Goal: Transaction & Acquisition: Purchase product/service

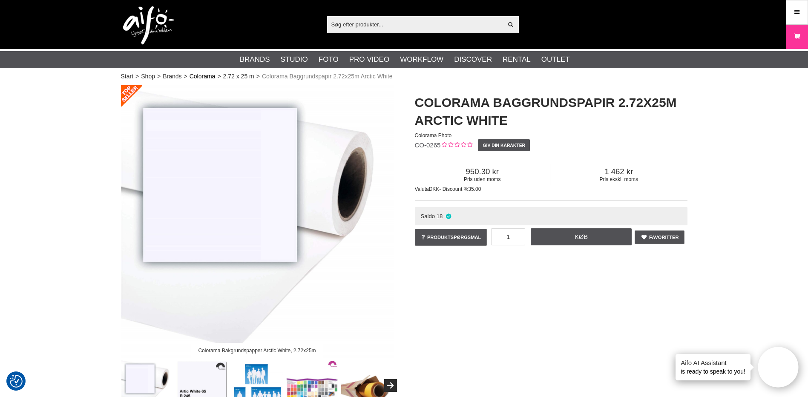
click at [202, 79] on link "Colorama" at bounding box center [203, 76] width 26 height 9
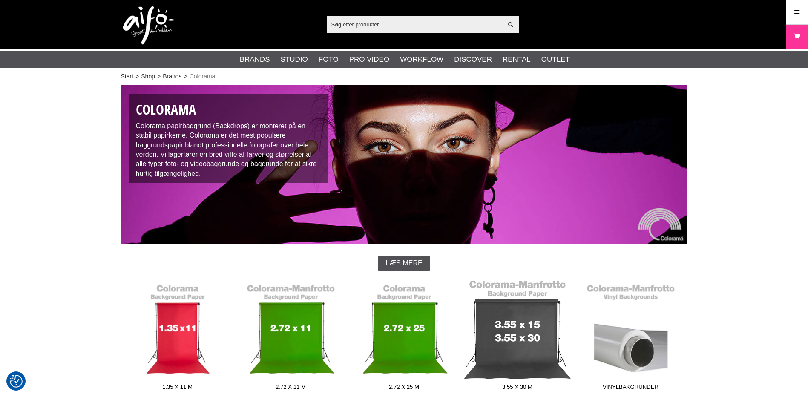
click at [493, 350] on link "3.55 x 30 m" at bounding box center [517, 336] width 113 height 115
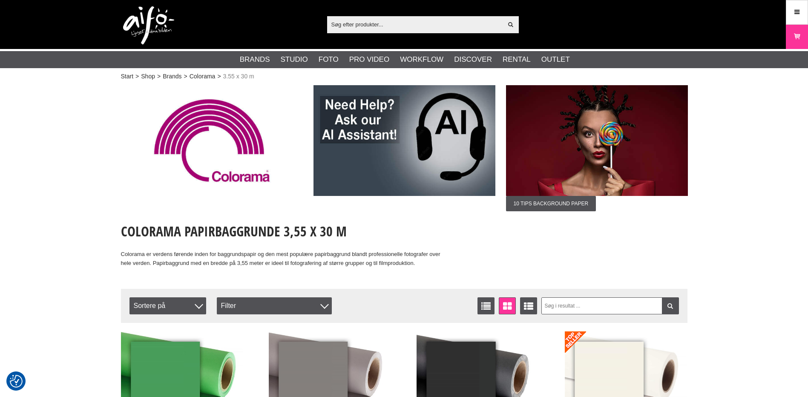
scroll to position [43, 0]
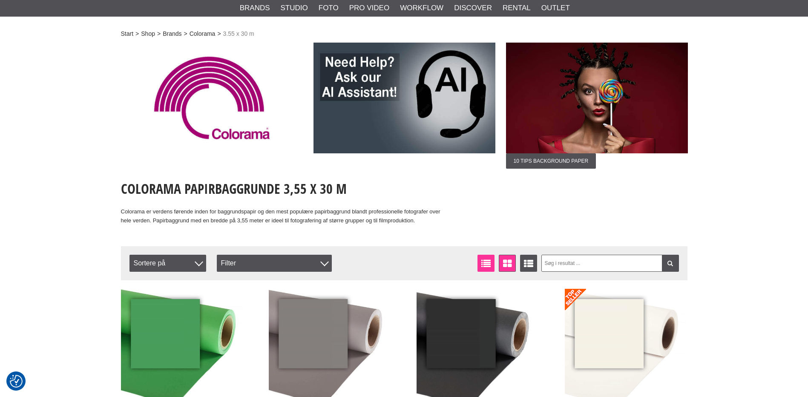
click at [484, 259] on icon at bounding box center [486, 263] width 13 height 9
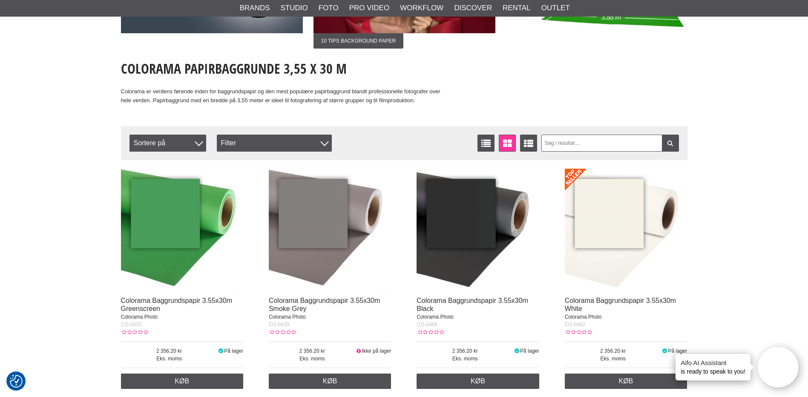
scroll to position [170, 0]
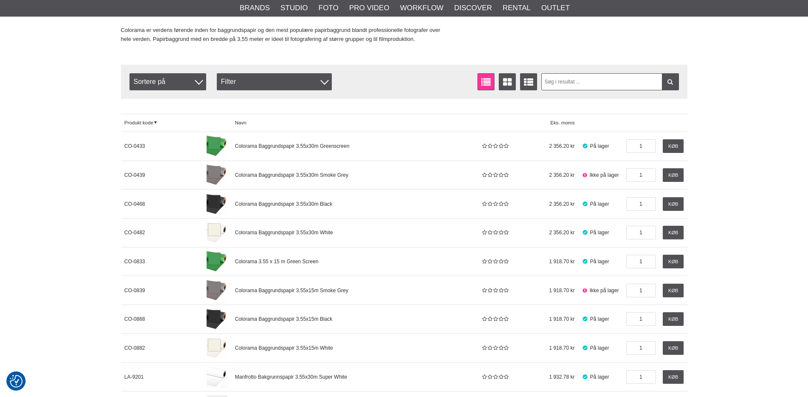
scroll to position [227, 0]
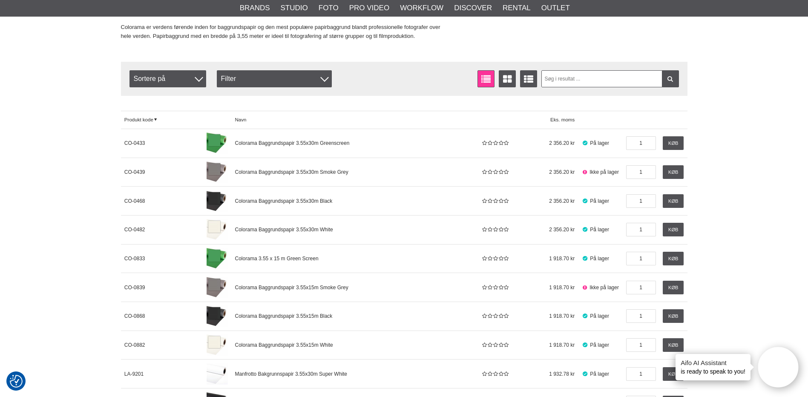
drag, startPoint x: 656, startPoint y: 228, endPoint x: 624, endPoint y: 226, distance: 31.6
click at [624, 226] on div "1" at bounding box center [640, 229] width 37 height 29
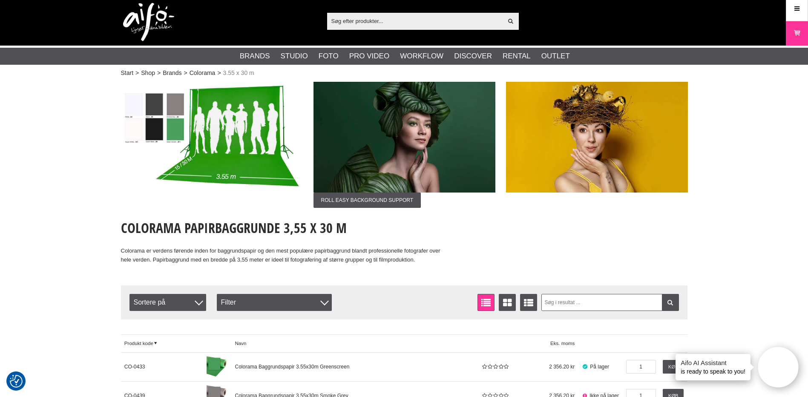
scroll to position [0, 0]
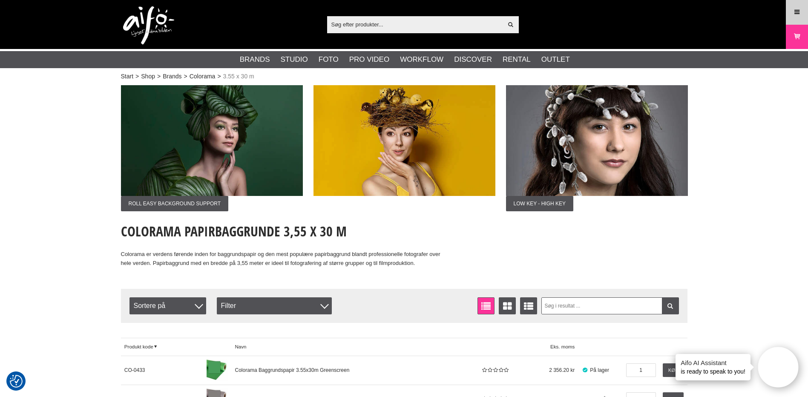
click at [800, 11] on icon at bounding box center [797, 12] width 8 height 9
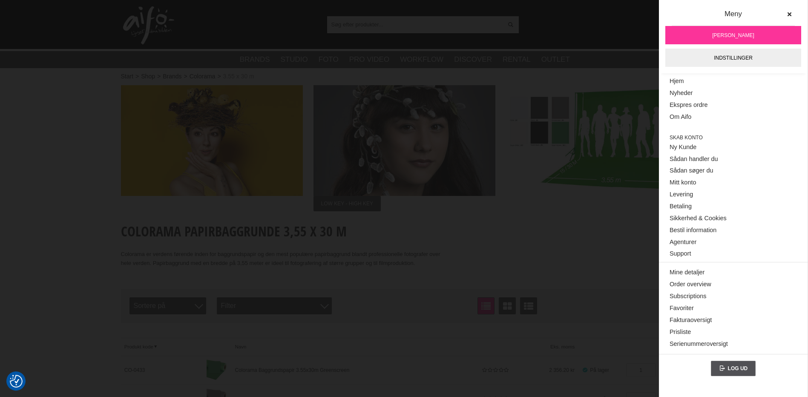
click at [624, 141] on img at bounding box center [597, 140] width 182 height 111
click at [791, 12] on icon at bounding box center [789, 15] width 6 height 6
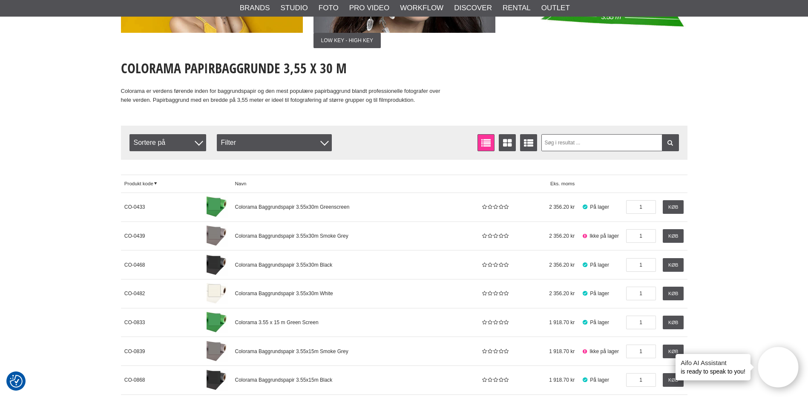
scroll to position [170, 0]
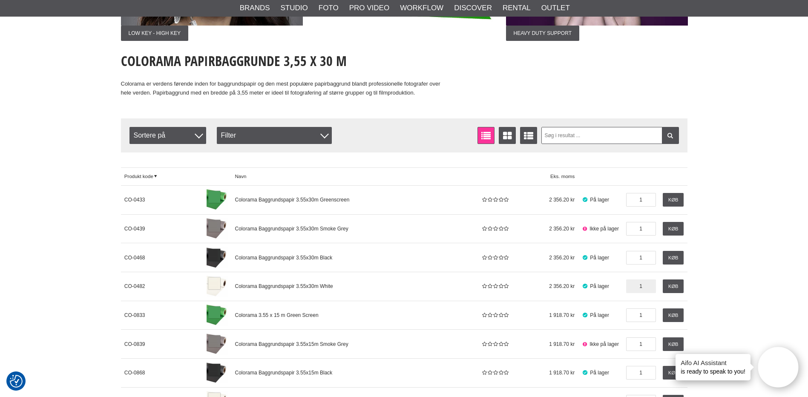
click at [637, 286] on input "1" at bounding box center [641, 286] width 30 height 14
click at [644, 286] on input "1" at bounding box center [641, 286] width 30 height 14
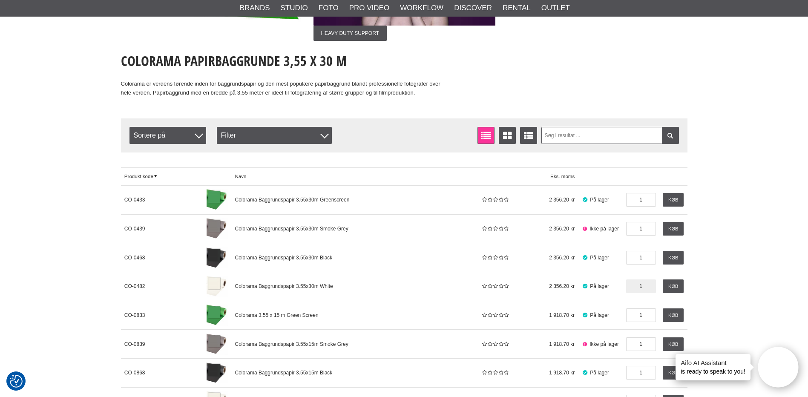
click at [644, 286] on input "1" at bounding box center [641, 286] width 30 height 14
drag, startPoint x: 644, startPoint y: 286, endPoint x: 637, endPoint y: 286, distance: 7.2
click at [637, 286] on input "1" at bounding box center [641, 286] width 30 height 14
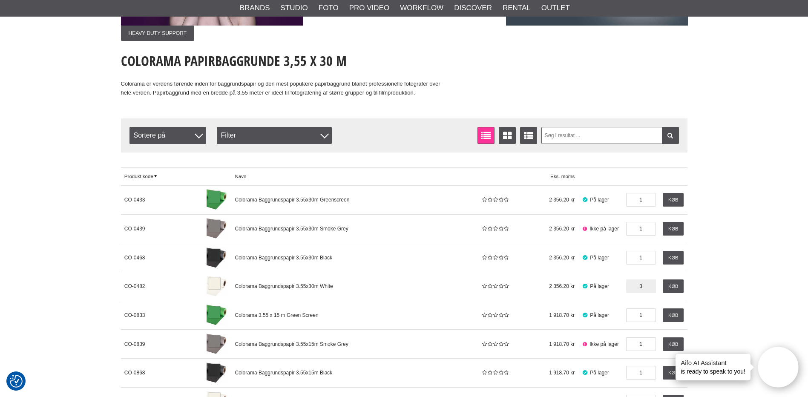
type input "3"
click at [675, 289] on link "Køb" at bounding box center [673, 286] width 21 height 14
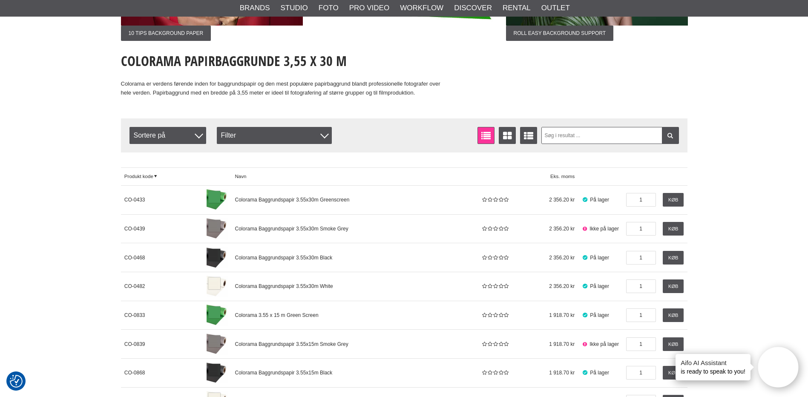
scroll to position [0, 0]
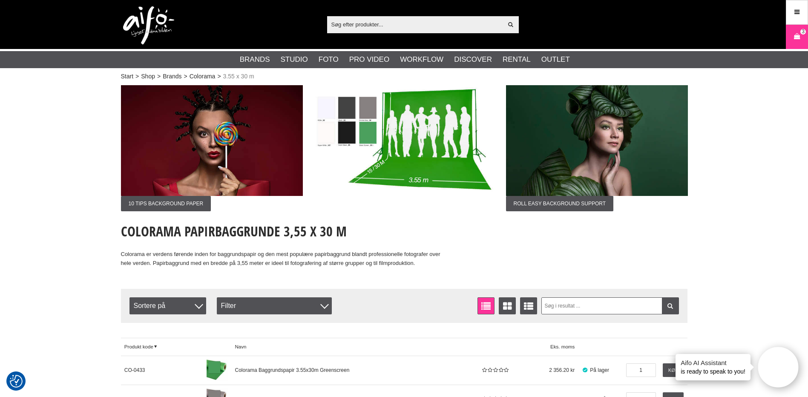
click at [800, 41] on icon at bounding box center [797, 36] width 9 height 9
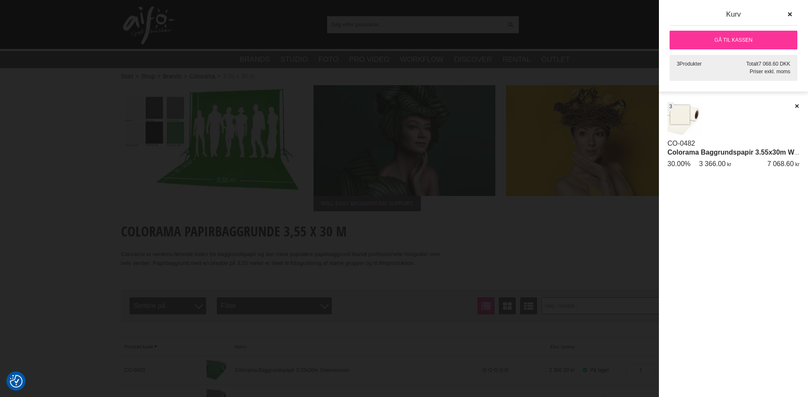
click at [720, 151] on link "Colorama Baggrundspapir 3.55x30m White" at bounding box center [736, 152] width 139 height 7
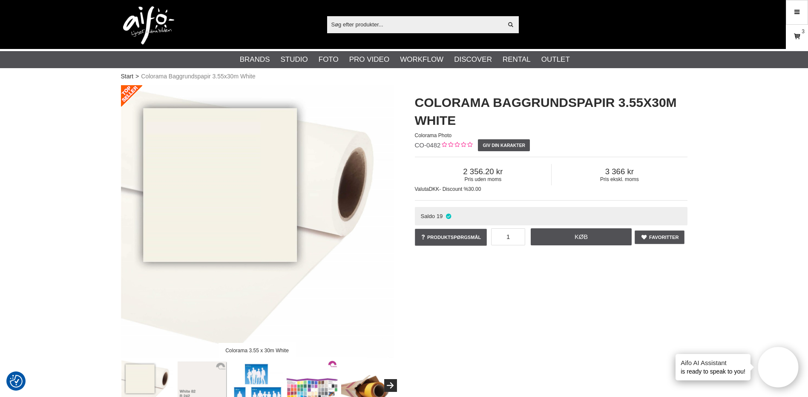
click at [795, 35] on icon at bounding box center [797, 36] width 9 height 9
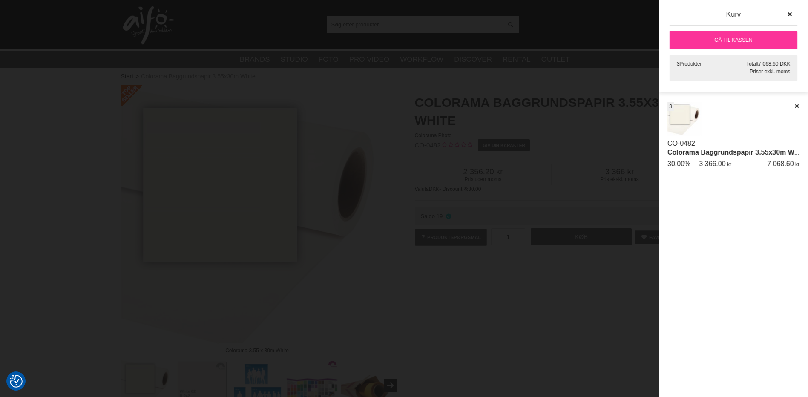
click at [682, 123] on img at bounding box center [684, 119] width 35 height 35
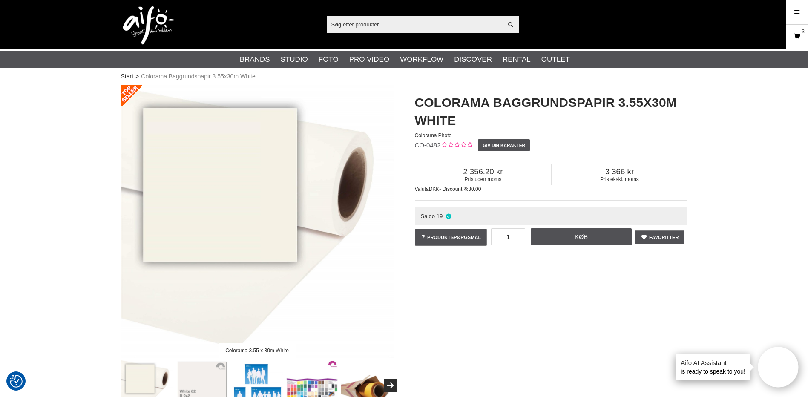
click at [794, 29] on link "Kurv 3" at bounding box center [796, 37] width 21 height 20
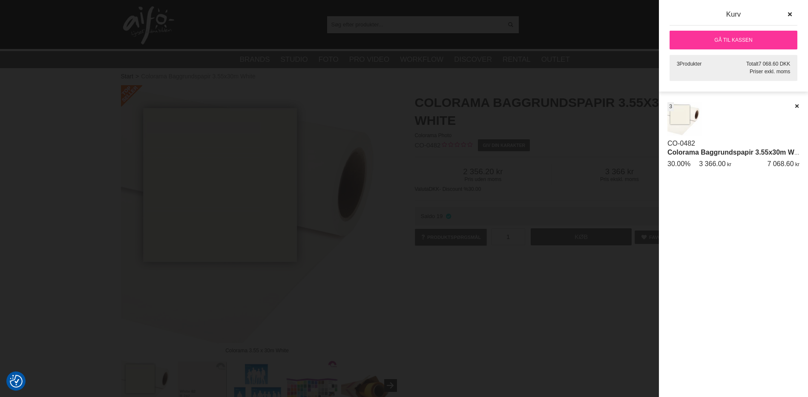
click at [726, 38] on link "Gå til kassen" at bounding box center [734, 40] width 128 height 19
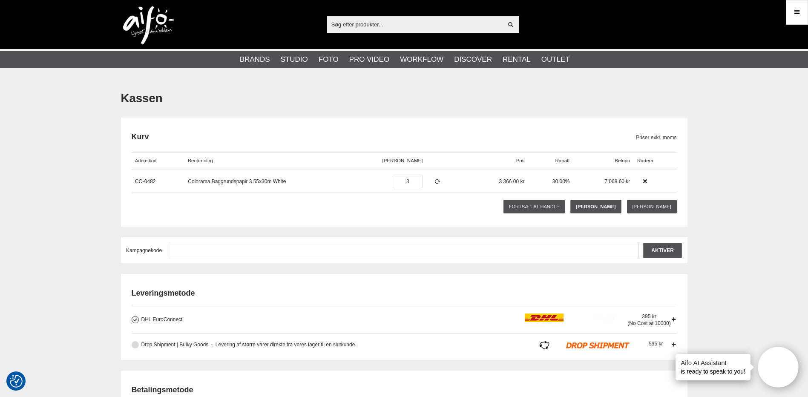
click at [133, 345] on button at bounding box center [135, 344] width 7 height 7
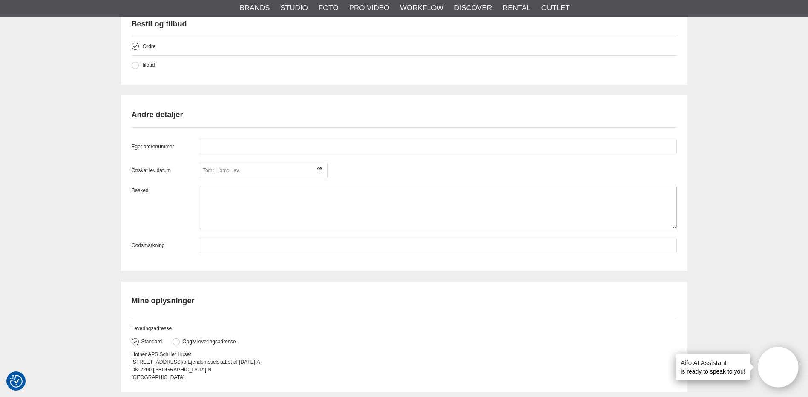
scroll to position [653, 0]
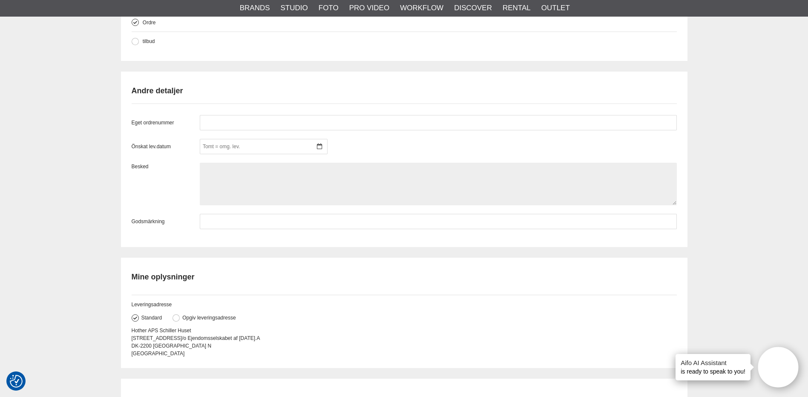
paste textarea "Søren Frichs vej 34 D 8230 Åbyhøj"
type textarea "Søren Frichs vej 34 D 8230 Åbyhøj"
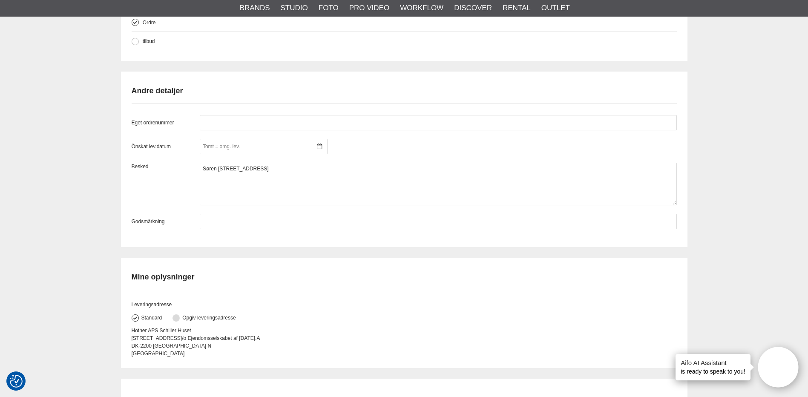
click at [176, 317] on button at bounding box center [176, 317] width 7 height 7
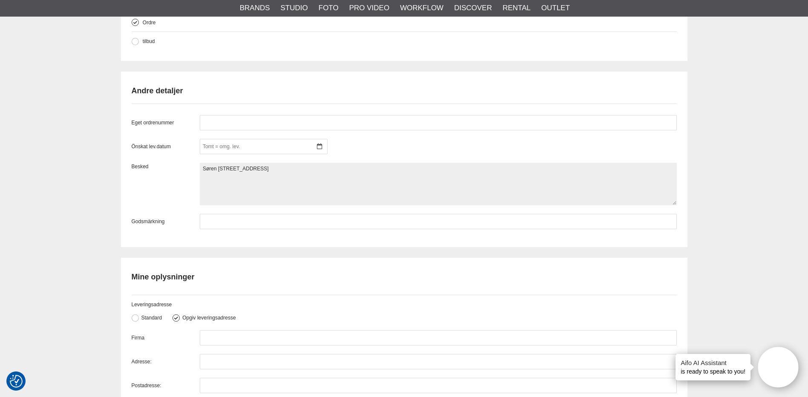
drag, startPoint x: 231, startPoint y: 176, endPoint x: 200, endPoint y: 176, distance: 31.5
click at [200, 176] on textarea "Søren Frichs vej 34 D 8230 Åbyhøj" at bounding box center [438, 184] width 477 height 43
click at [211, 176] on textarea "Søren Frichs vej 34 D 8230 Åbyhøj" at bounding box center [438, 184] width 477 height 43
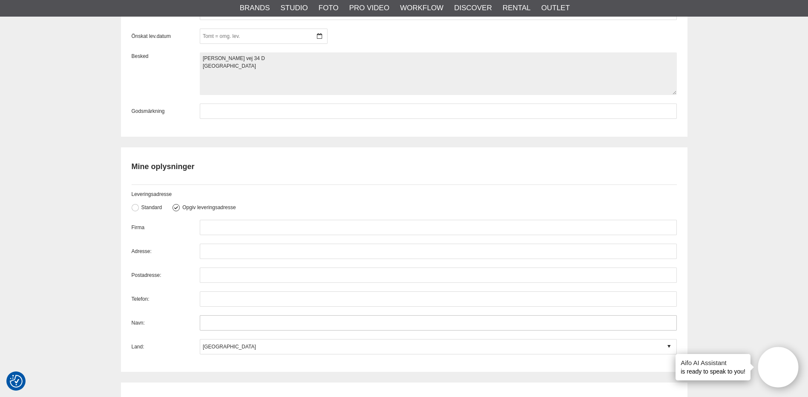
scroll to position [767, 0]
type textarea "Søren Frichs vej 34 D Åbyhøj"
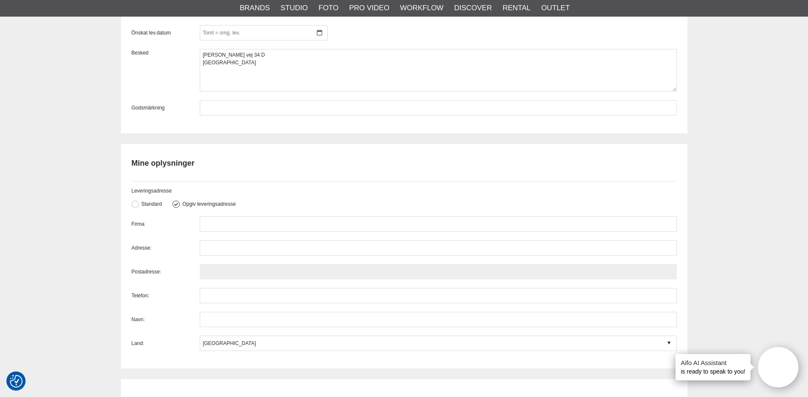
click at [213, 272] on input "text" at bounding box center [438, 271] width 477 height 15
paste input "8230"
type input "8230"
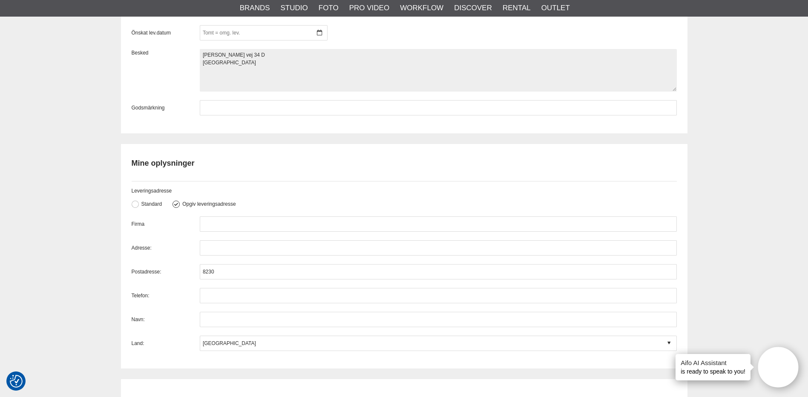
drag, startPoint x: 219, startPoint y: 63, endPoint x: 201, endPoint y: 63, distance: 18.3
click at [201, 63] on textarea "Søren Frichs vej 34 D 8230 Åbyhøj" at bounding box center [438, 70] width 477 height 43
type textarea "Søren Frichs vej 34 D"
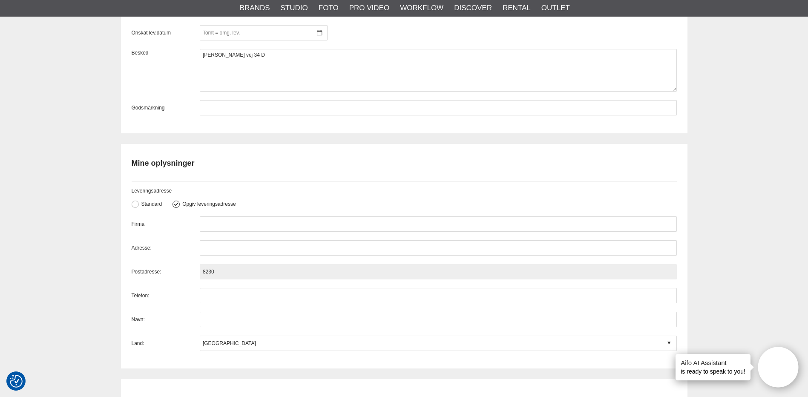
click at [246, 267] on input "8230" at bounding box center [438, 271] width 477 height 15
paste input "Åbyhøj"
type input "8230 Åbyhøj"
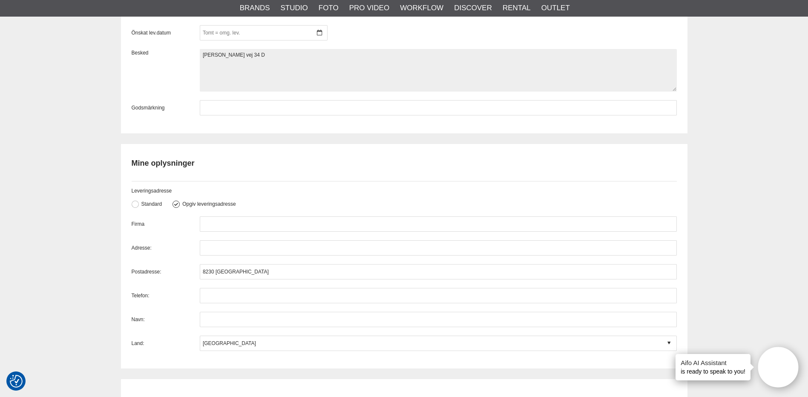
drag, startPoint x: 202, startPoint y: 54, endPoint x: 252, endPoint y: 58, distance: 50.0
click at [252, 58] on textarea "Søren Frichs vej 34 D 8230 Åbyhøj" at bounding box center [438, 70] width 477 height 43
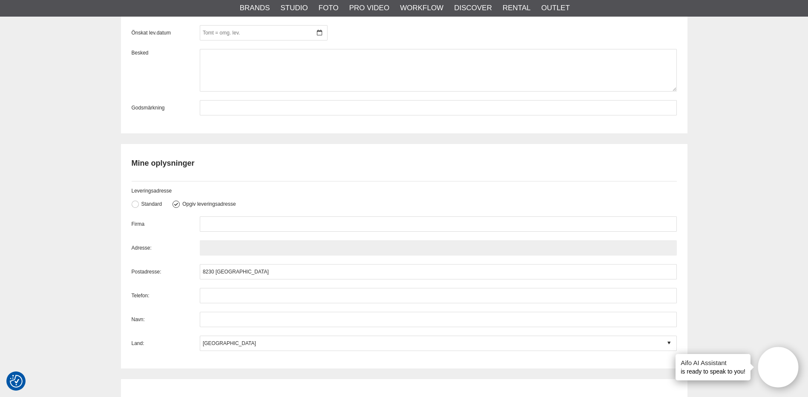
click at [215, 248] on input "text" at bounding box center [438, 247] width 477 height 15
paste input "Søren Frichs vej 34 D"
type input "Søren Frichs vej 34 D"
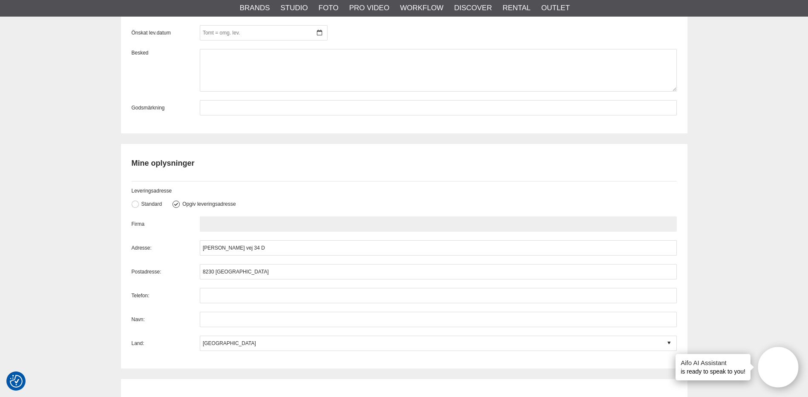
click at [232, 219] on input "text" at bounding box center [438, 223] width 477 height 15
drag, startPoint x: 207, startPoint y: 216, endPoint x: 184, endPoint y: 334, distance: 120.7
click at [184, 334] on div "Firma Adresse: Søren Frichs vej 34 D Postadresse: 8230 Åbyhøj Telefon: Navn: La…" at bounding box center [404, 283] width 545 height 135
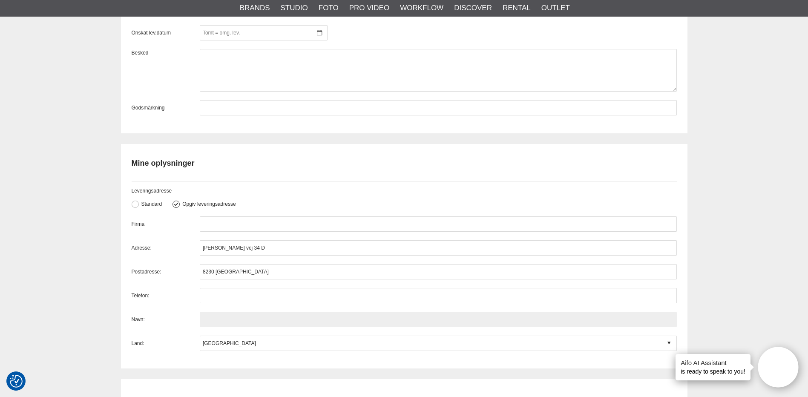
click at [215, 325] on input "text" at bounding box center [438, 319] width 477 height 15
paste input "JACOB-ANNÆUS LYSHOLT BLOCH"
type input "JACOB-ANNÆUS LYSHOLT BLOCH"
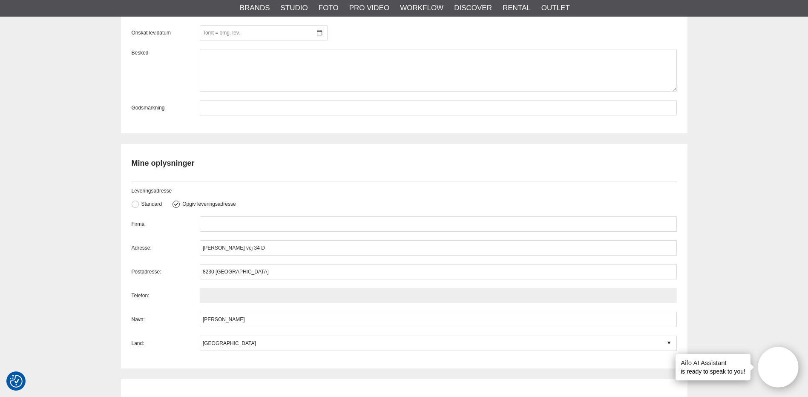
click at [223, 297] on input "text" at bounding box center [438, 295] width 477 height 15
paste input "88 18 10 76"
click at [224, 296] on input "88 18 10 76" at bounding box center [438, 295] width 477 height 15
type input "88 18 10 76"
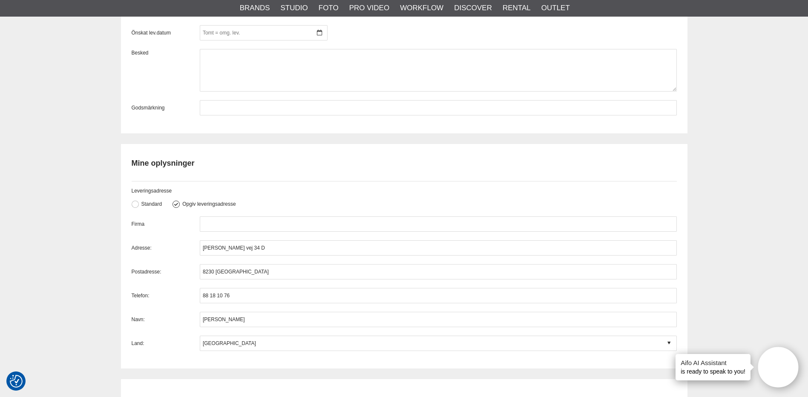
click at [322, 334] on div "Firma Adresse: Søren Frichs vej 34 D Postadresse: 8230 Åbyhøj Telefon: 88 18 10…" at bounding box center [404, 283] width 545 height 135
paste input "Bruun Rasmussen Kunstauktioner A/S"
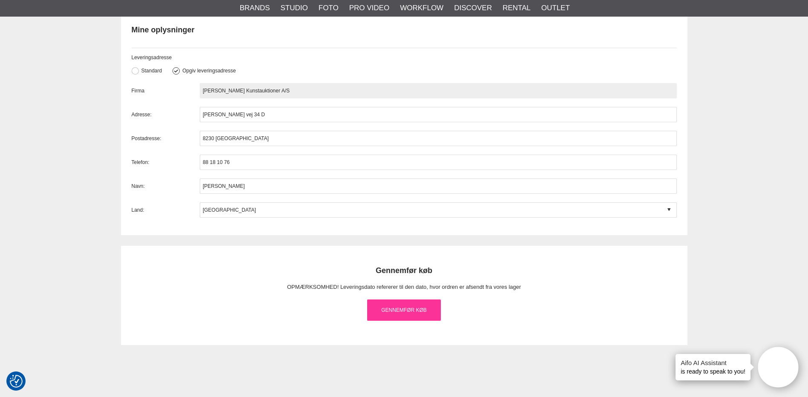
scroll to position [909, 0]
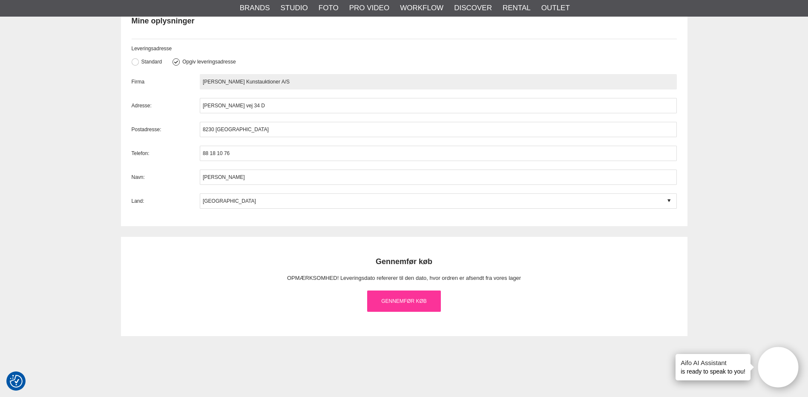
type input "Bruun Rasmussen Kunstauktioner A/S"
click at [401, 305] on link "Gennemfør køb" at bounding box center [404, 300] width 74 height 21
